Goal: Information Seeking & Learning: Learn about a topic

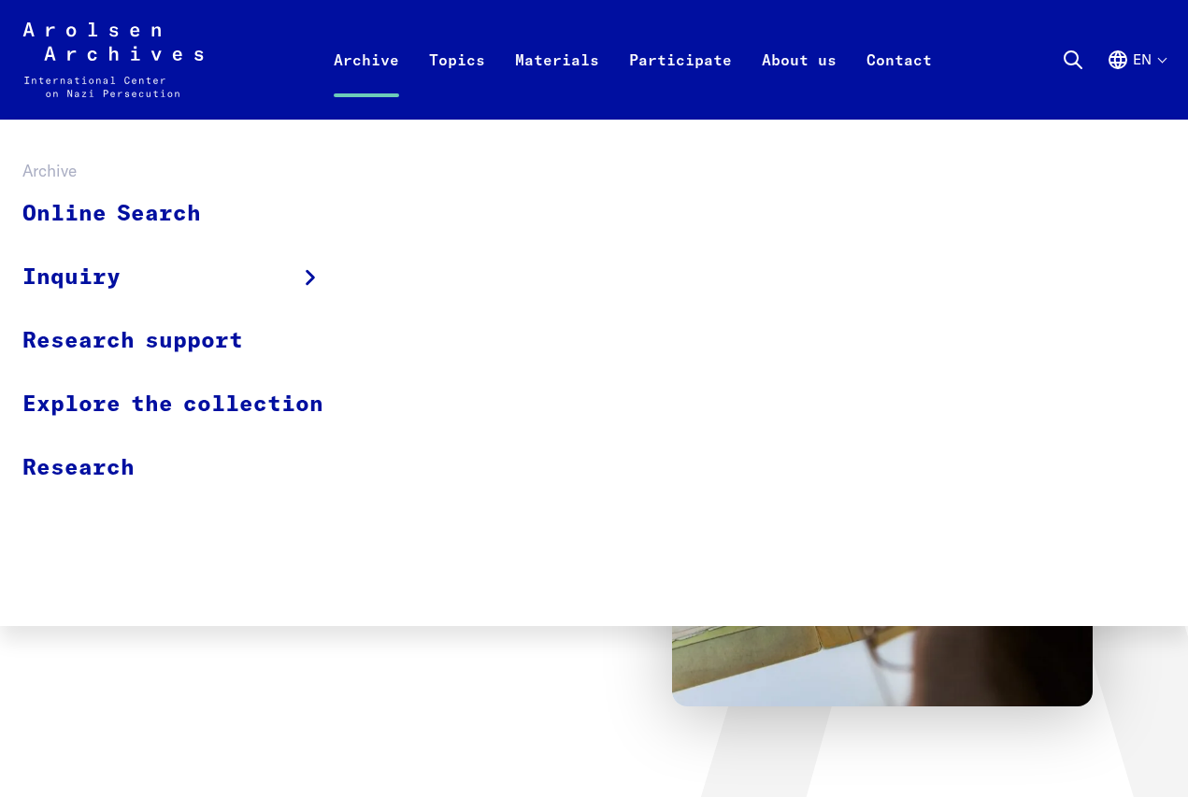
click at [350, 62] on link "Archive" at bounding box center [366, 82] width 95 height 75
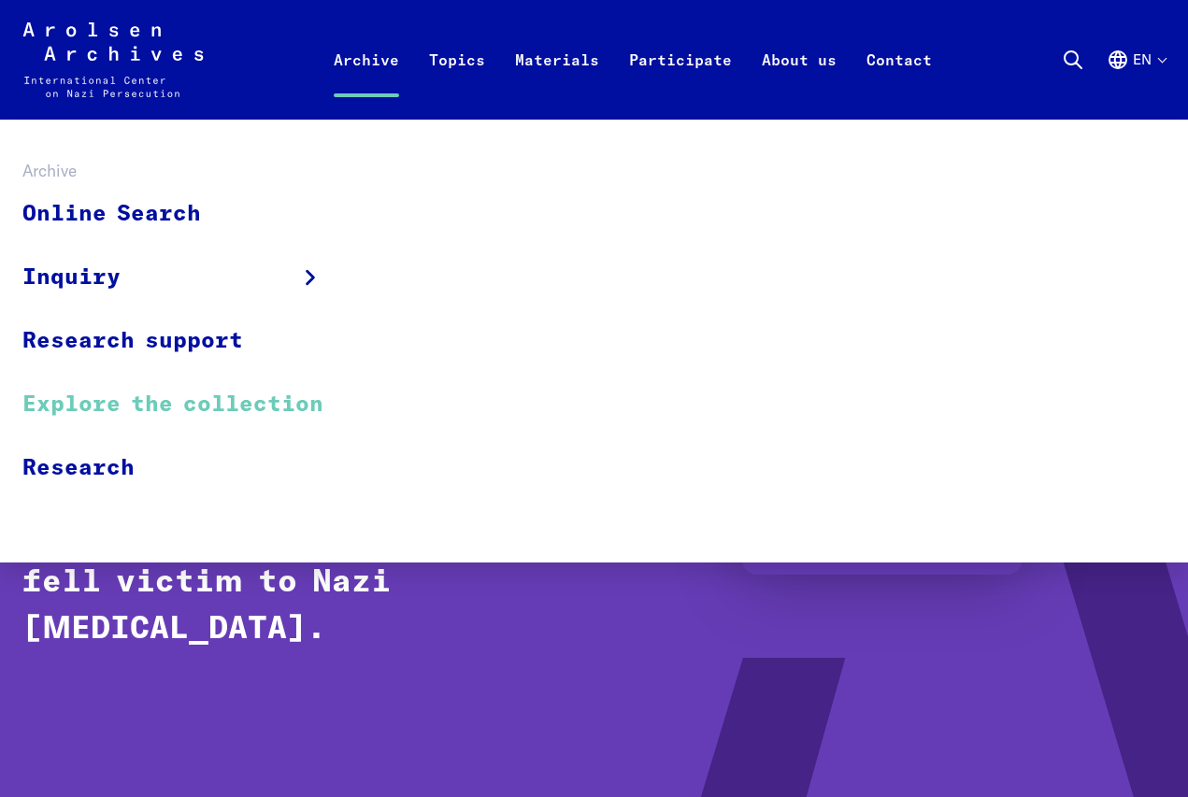
click at [105, 402] on link "Explore the collection" at bounding box center [184, 405] width 325 height 64
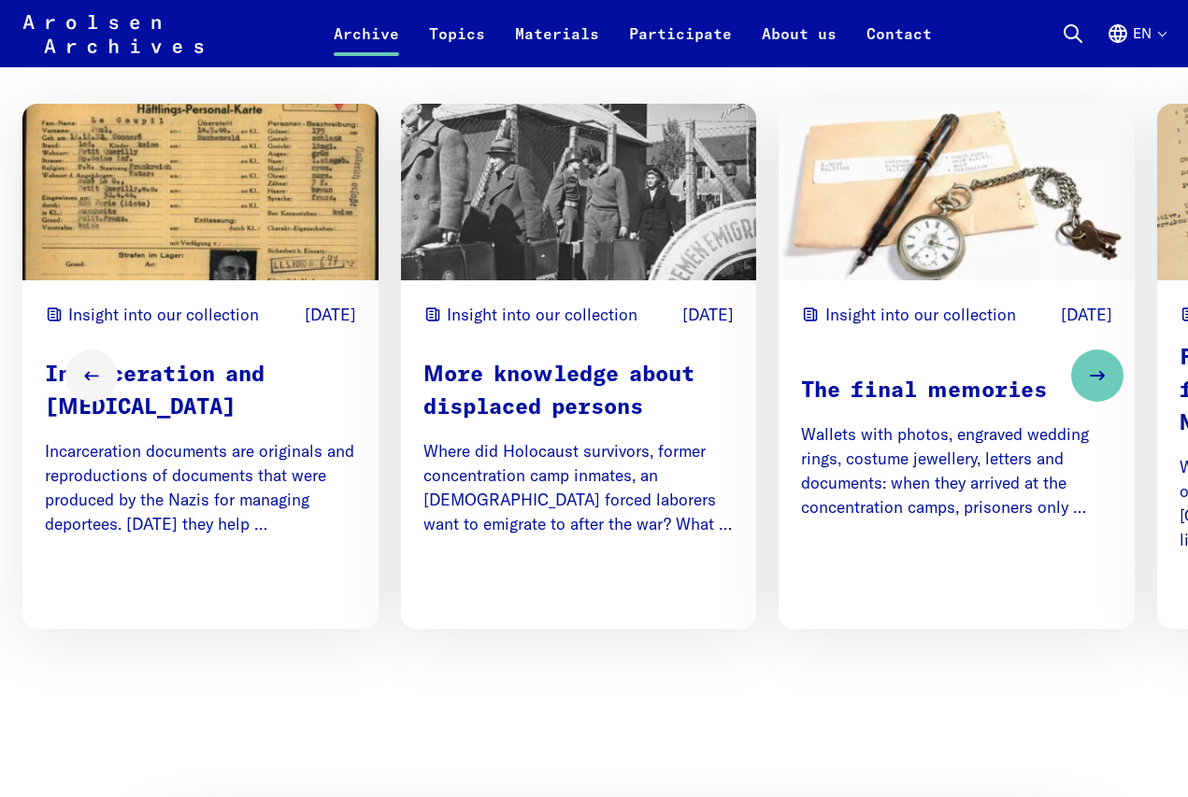
scroll to position [2311, 0]
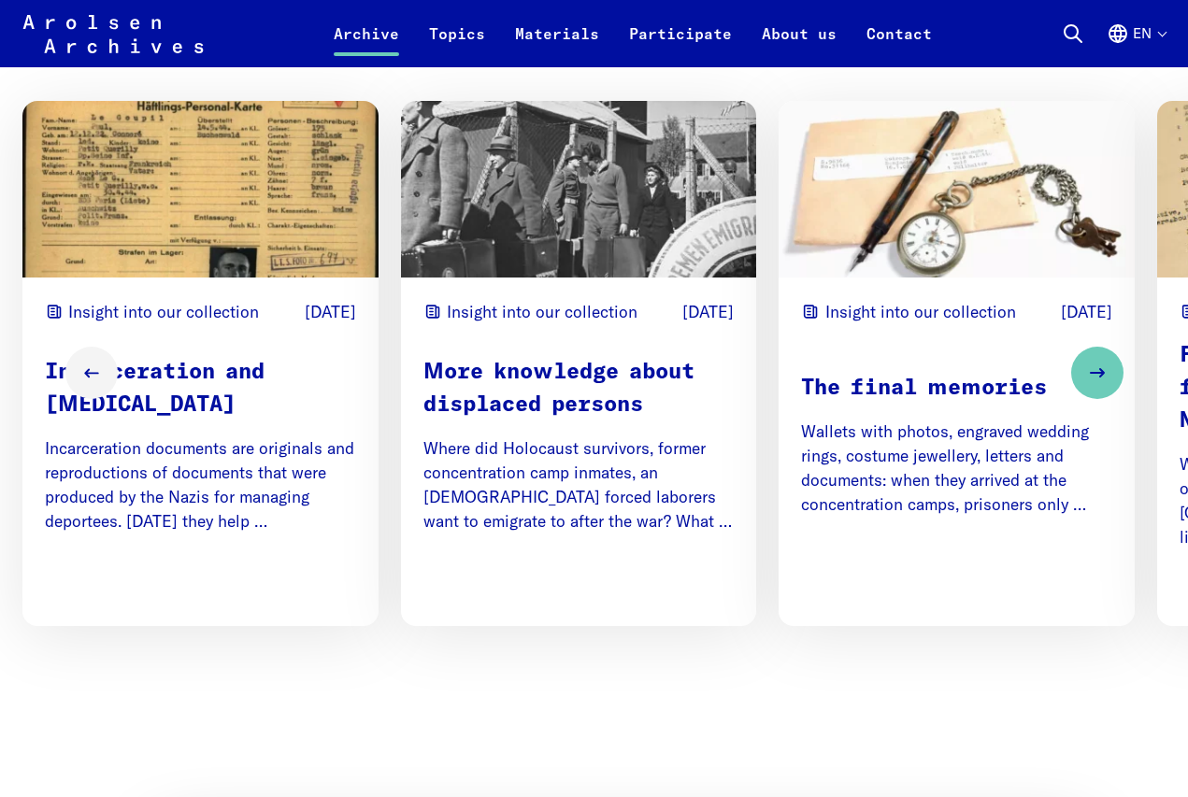
click at [174, 422] on p "Incarceration and Persecution" at bounding box center [200, 388] width 311 height 65
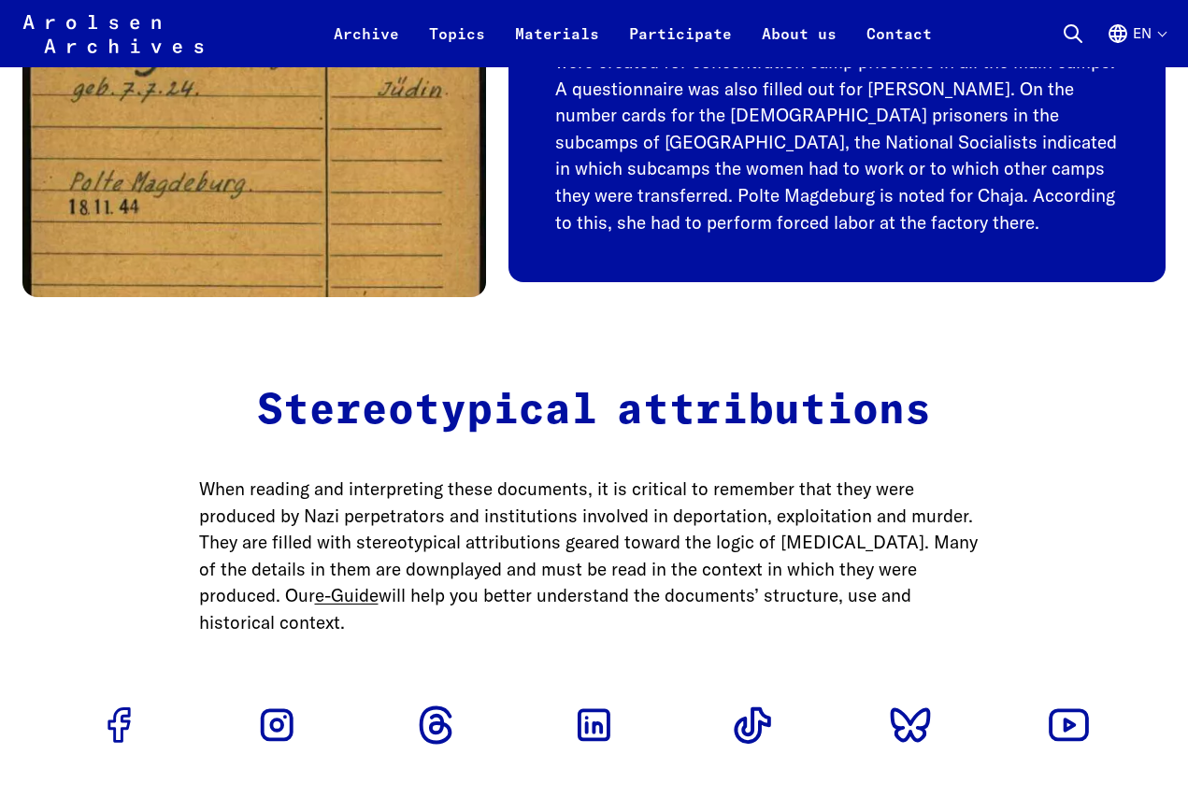
scroll to position [5171, 0]
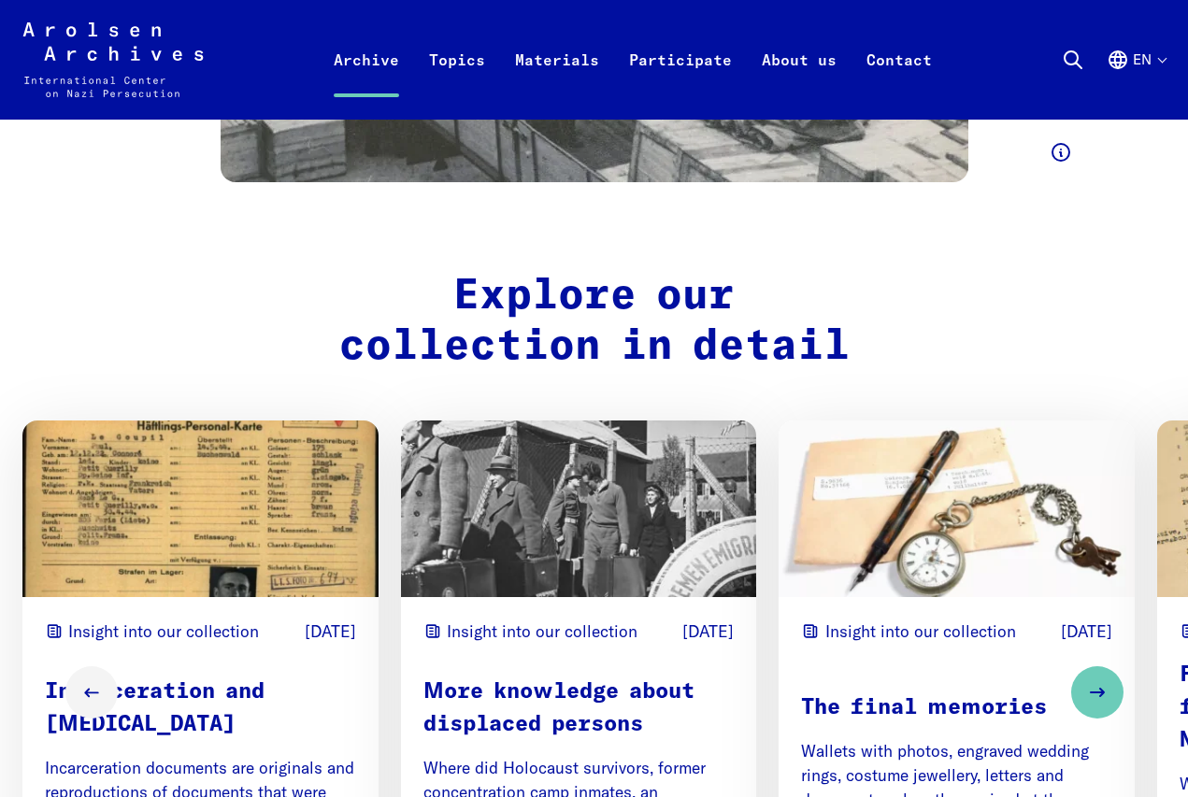
scroll to position [1982, 0]
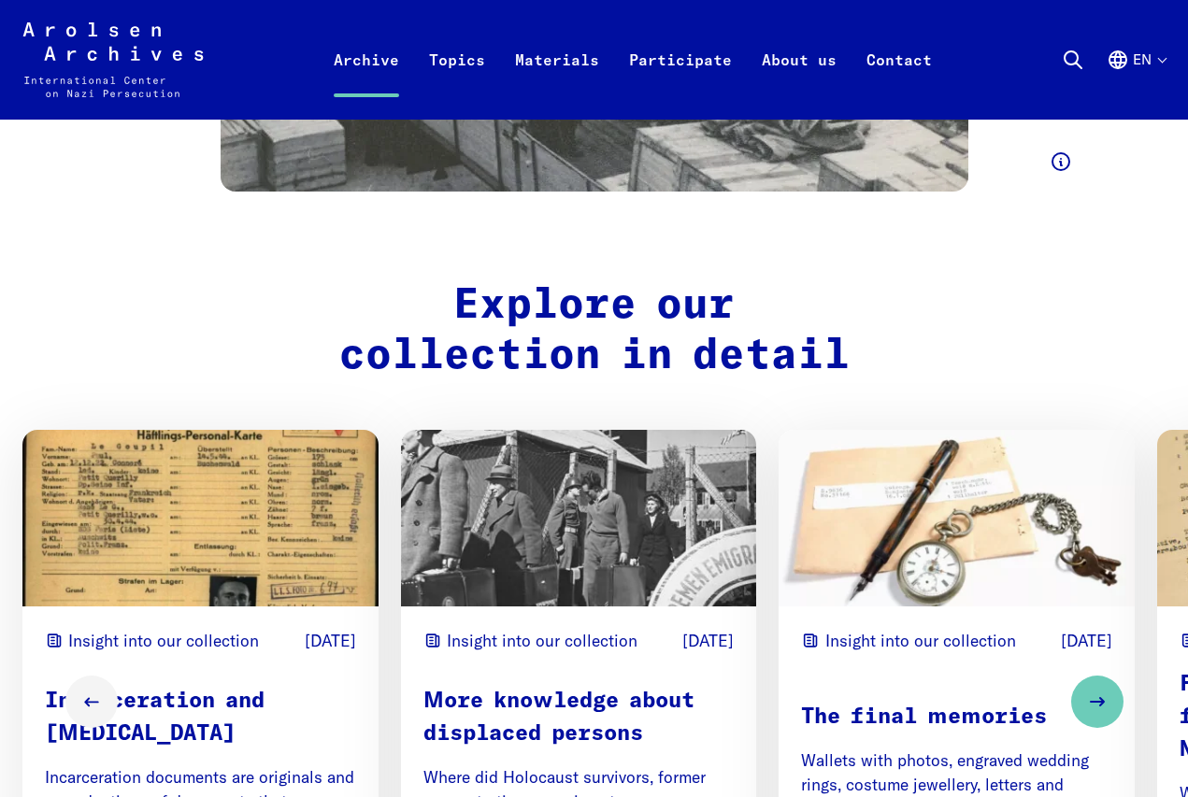
click at [567, 495] on img "2 / 4" at bounding box center [579, 518] width 356 height 177
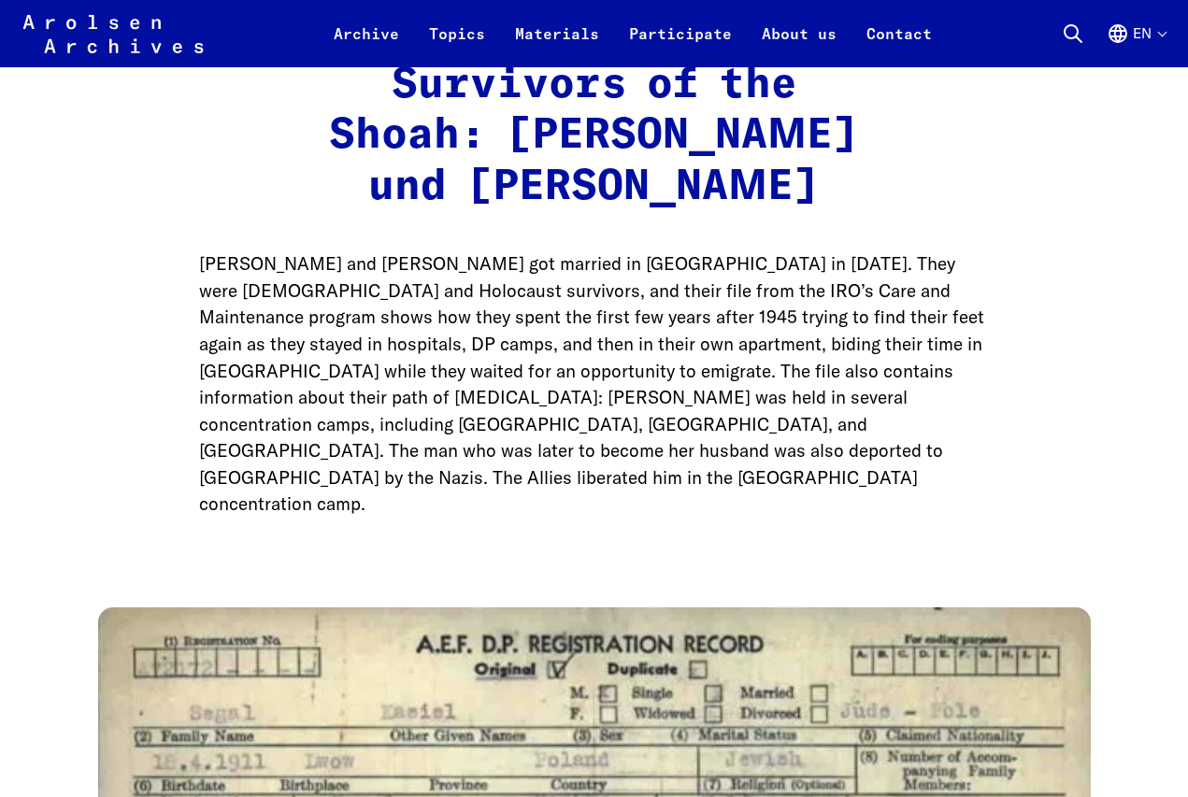
scroll to position [1501, 0]
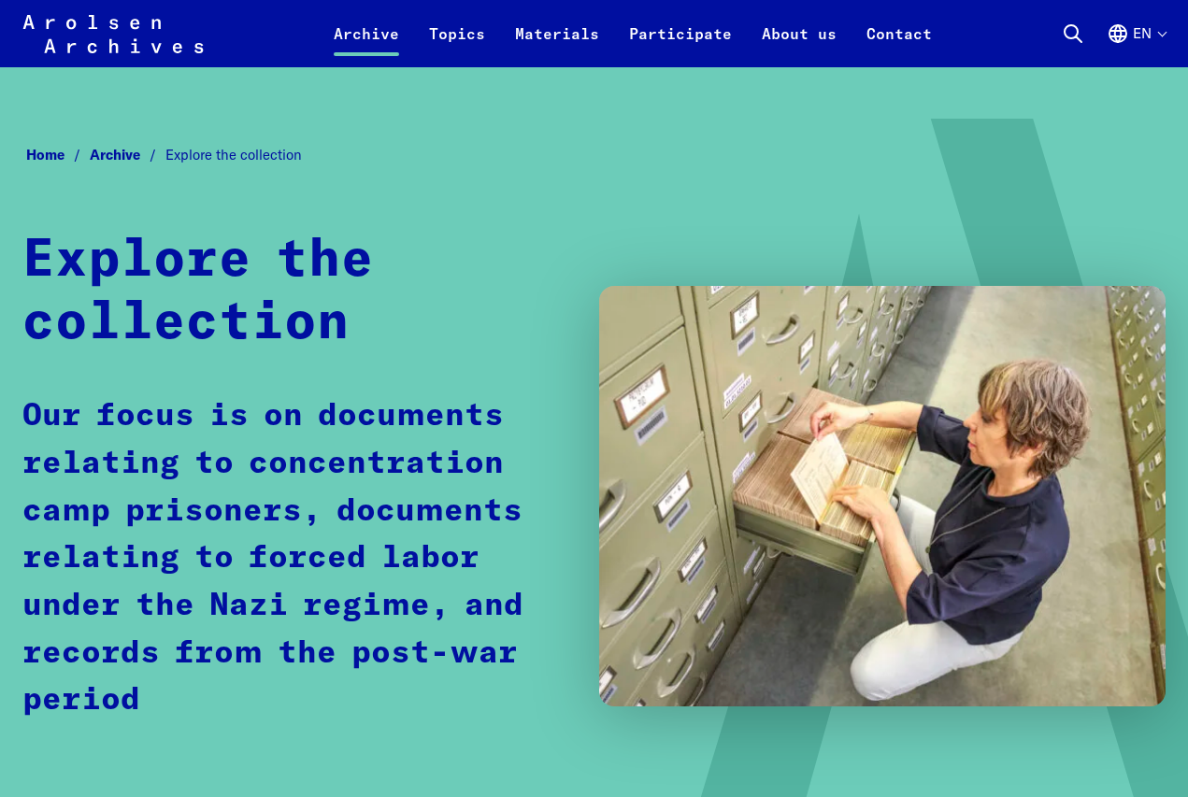
scroll to position [1651, 0]
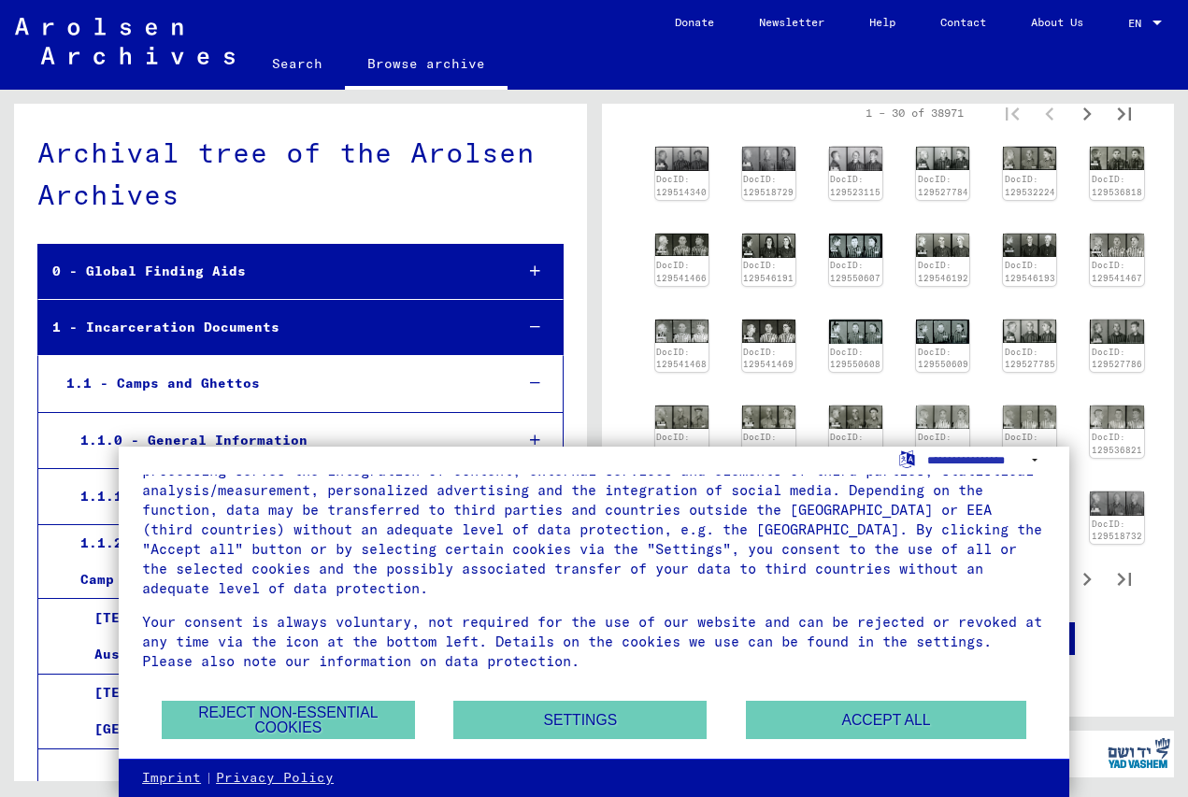
scroll to position [939, 0]
